Goal: Task Accomplishment & Management: Manage account settings

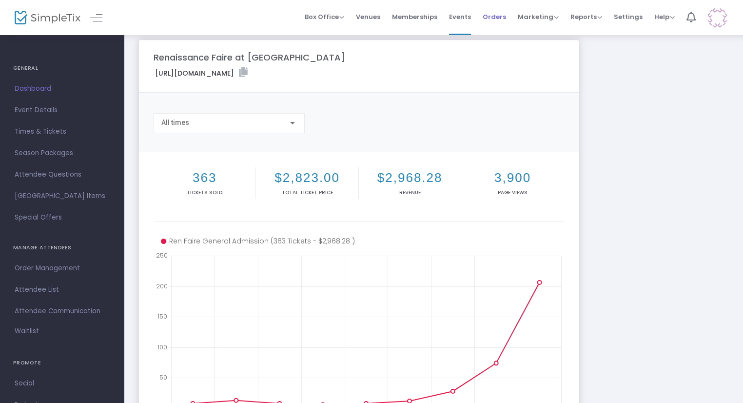
click at [489, 24] on span "Orders" at bounding box center [494, 16] width 23 height 25
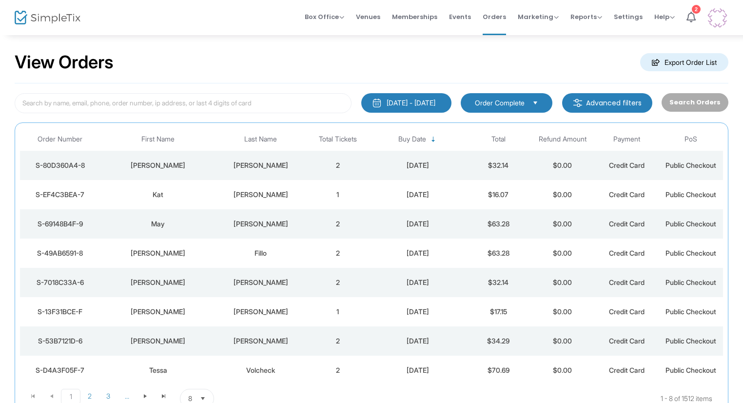
scroll to position [9, 0]
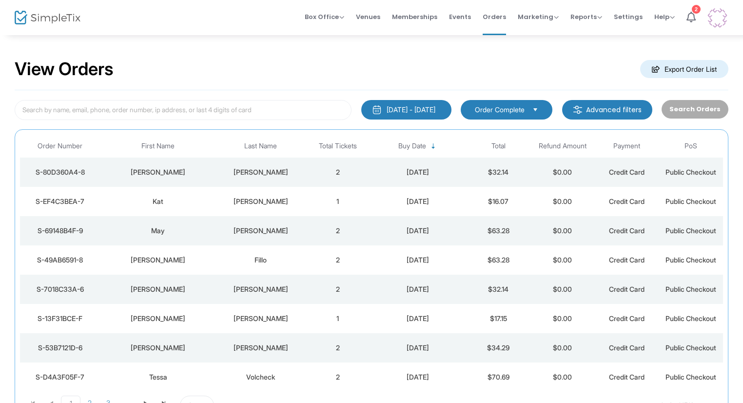
click at [234, 164] on td "[PERSON_NAME]" at bounding box center [261, 172] width 90 height 29
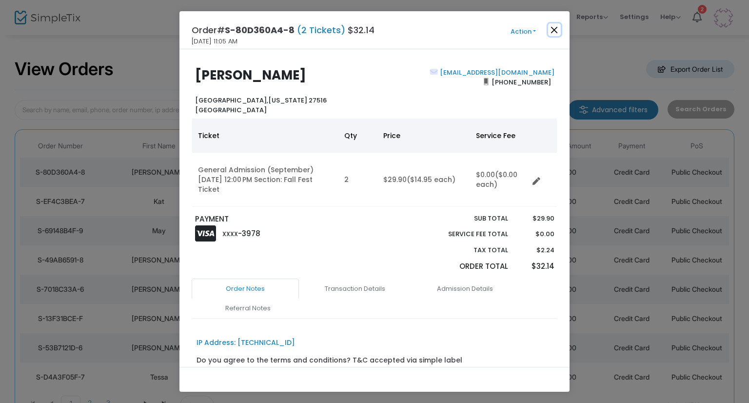
click at [548, 28] on button "Close" at bounding box center [554, 29] width 13 height 13
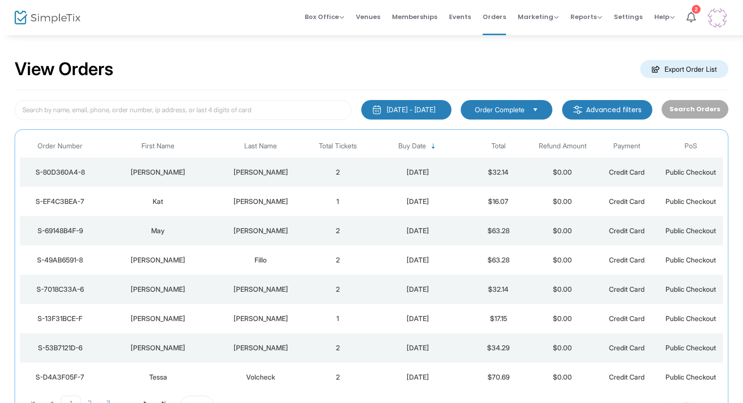
click at [311, 211] on td "1" at bounding box center [338, 201] width 64 height 29
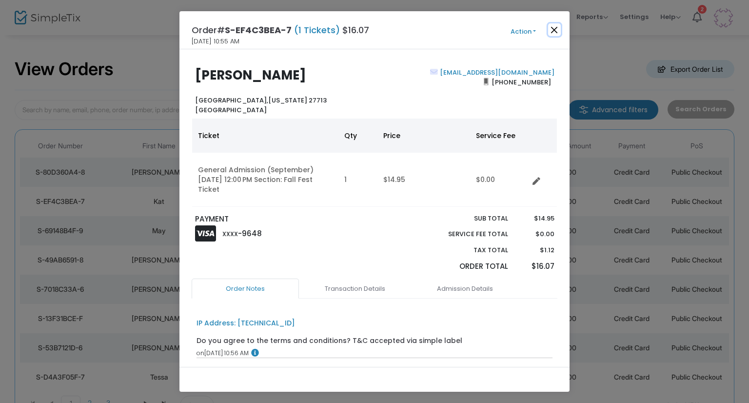
click at [554, 28] on button "Close" at bounding box center [554, 29] width 13 height 13
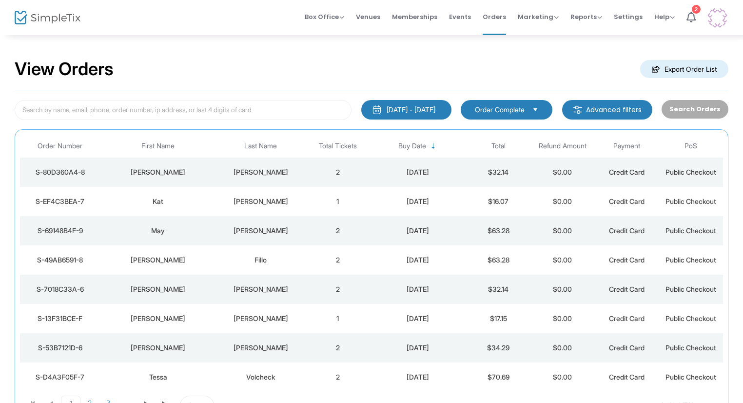
click at [241, 234] on div "[PERSON_NAME]" at bounding box center [261, 231] width 85 height 10
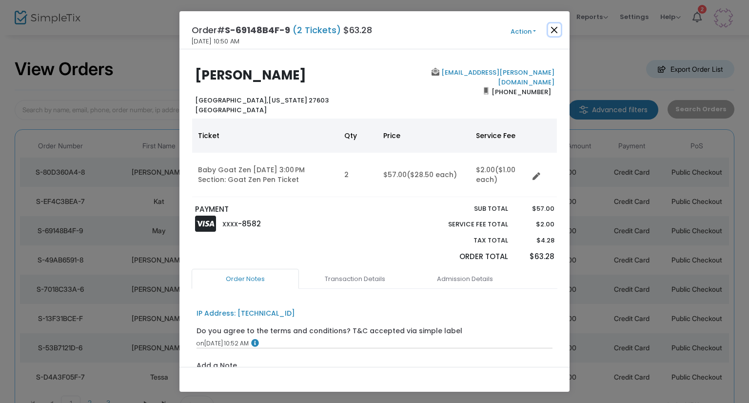
click at [555, 28] on button "Close" at bounding box center [554, 29] width 13 height 13
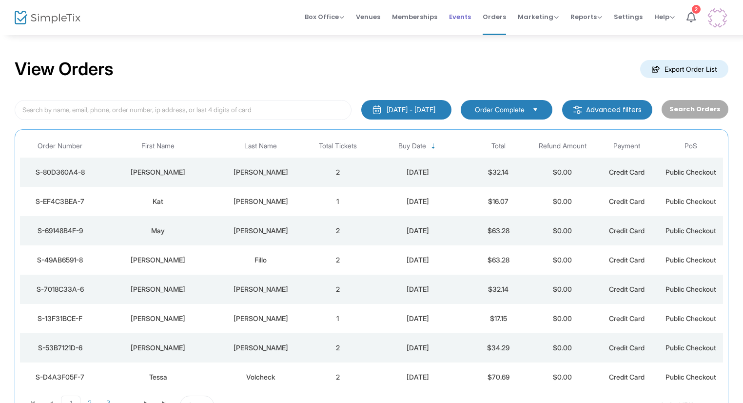
click at [459, 18] on span "Events" at bounding box center [460, 16] width 22 height 25
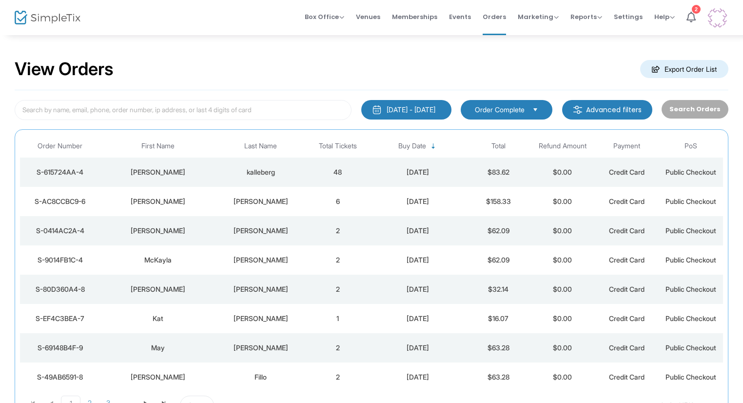
click at [418, 201] on div "[DATE]" at bounding box center [419, 202] width 92 height 10
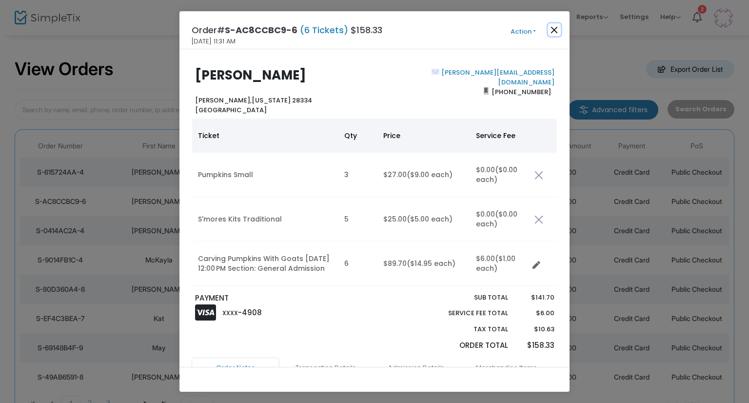
click at [553, 34] on button "Close" at bounding box center [554, 29] width 13 height 13
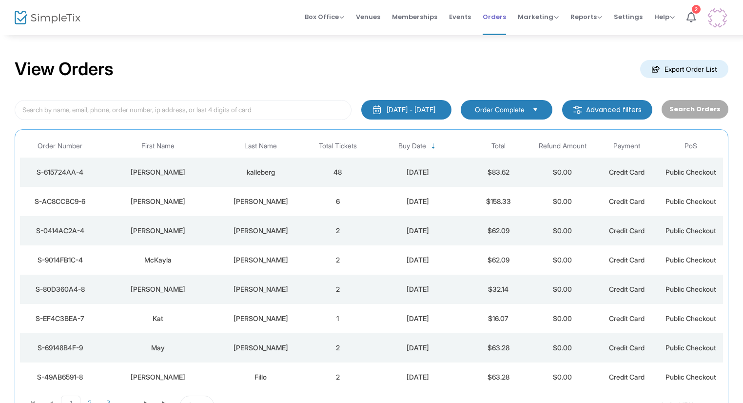
click at [498, 24] on span "Orders" at bounding box center [494, 16] width 23 height 25
click at [499, 20] on span "Orders" at bounding box center [494, 16] width 23 height 25
click at [469, 17] on span "Events" at bounding box center [460, 16] width 22 height 25
